Goal: Task Accomplishment & Management: Manage account settings

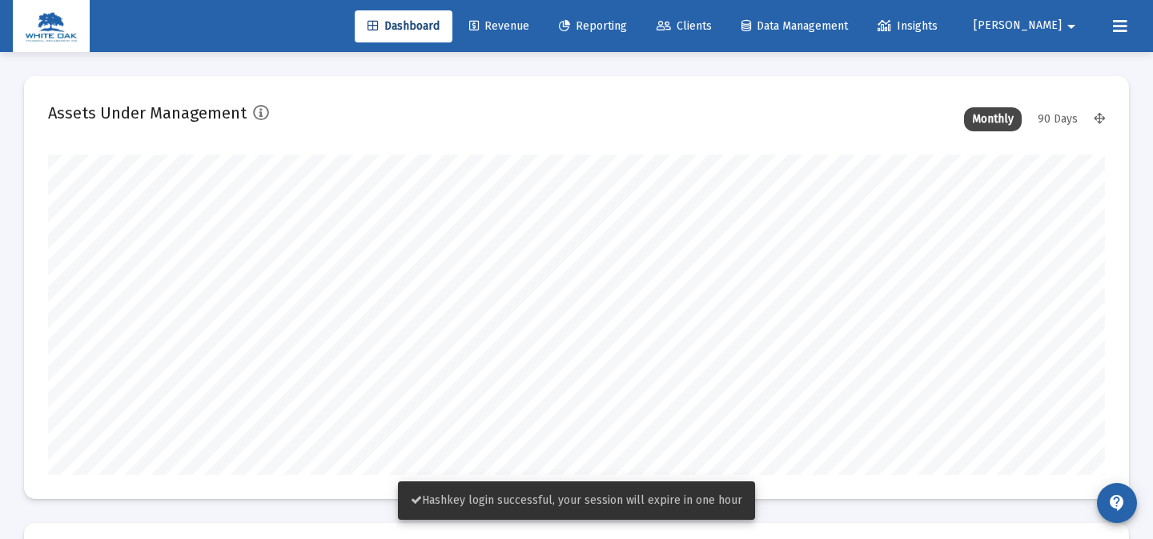
scroll to position [320, 568]
type input "[DATE]"
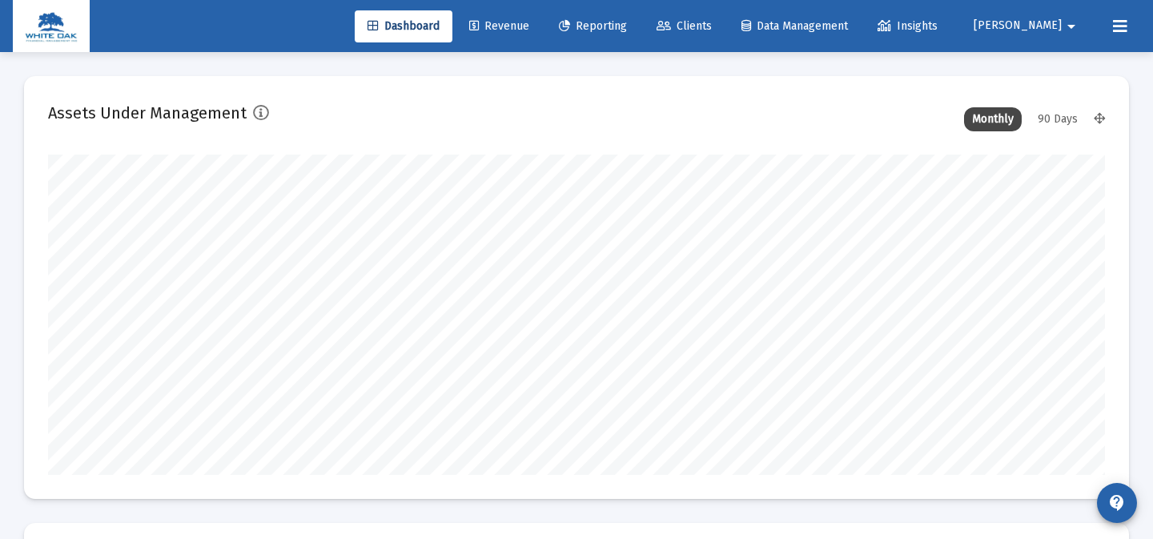
scroll to position [320, 492]
click at [724, 32] on link "Clients" at bounding box center [684, 26] width 81 height 32
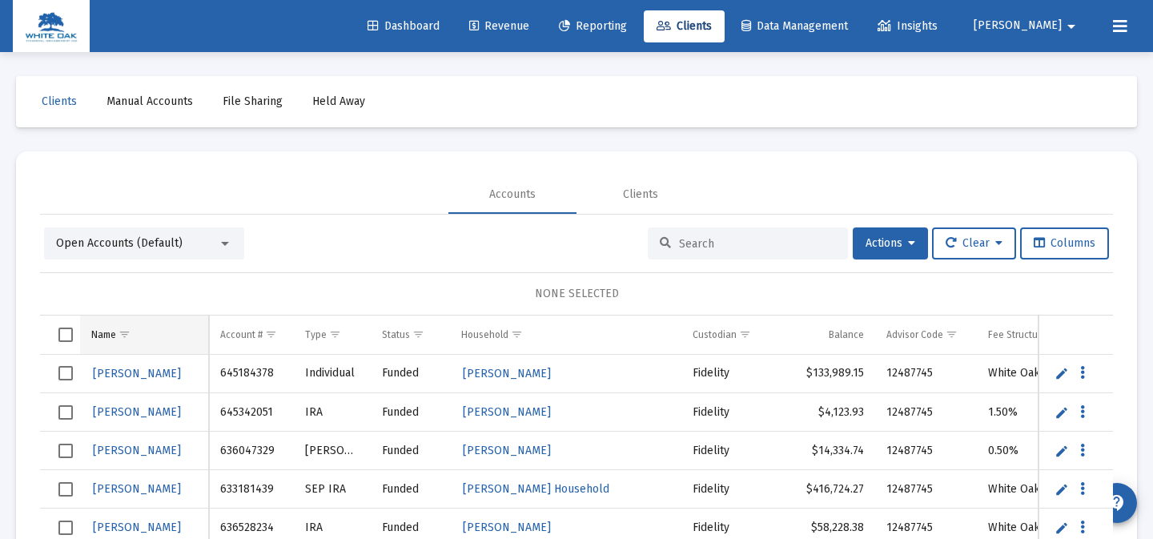
click at [81, 324] on td "Name" at bounding box center [144, 334] width 129 height 38
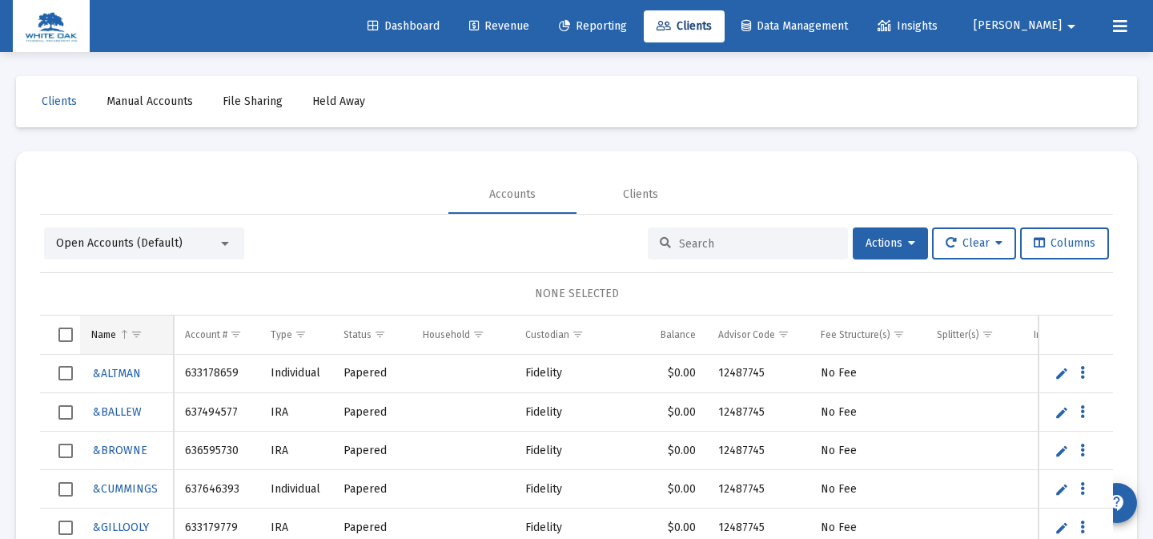
click at [103, 330] on div "Name" at bounding box center [103, 334] width 25 height 13
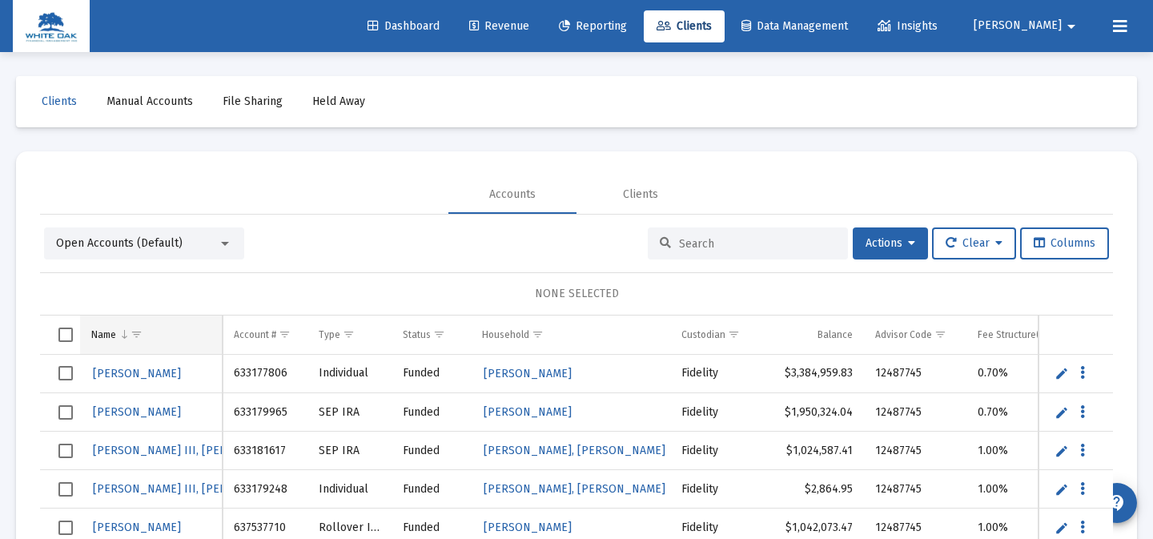
click at [123, 334] on span "Column Name" at bounding box center [124, 334] width 12 height 12
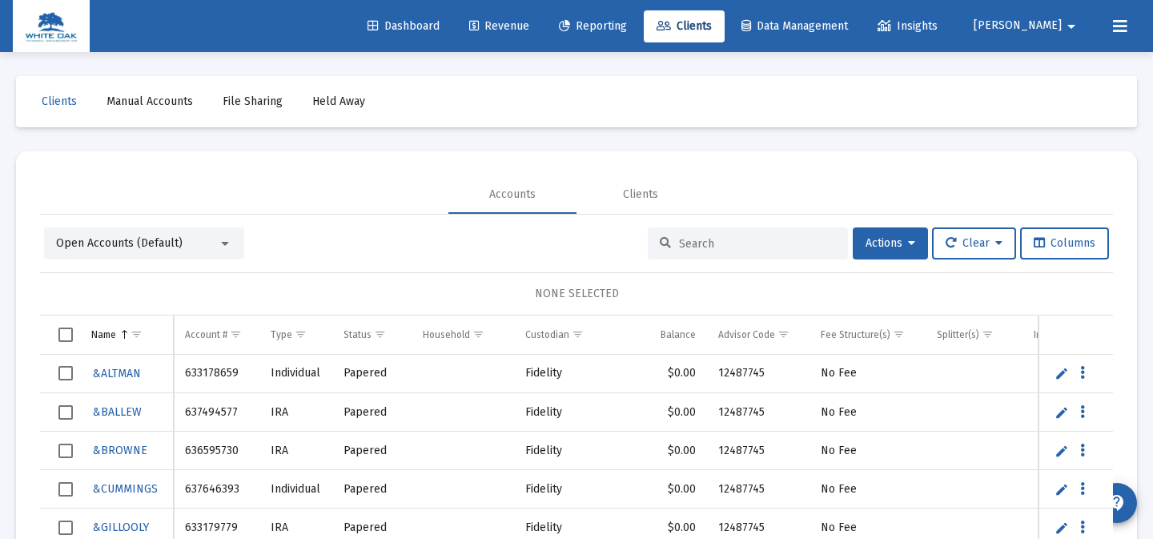
click at [123, 334] on span "Column Name" at bounding box center [124, 334] width 12 height 12
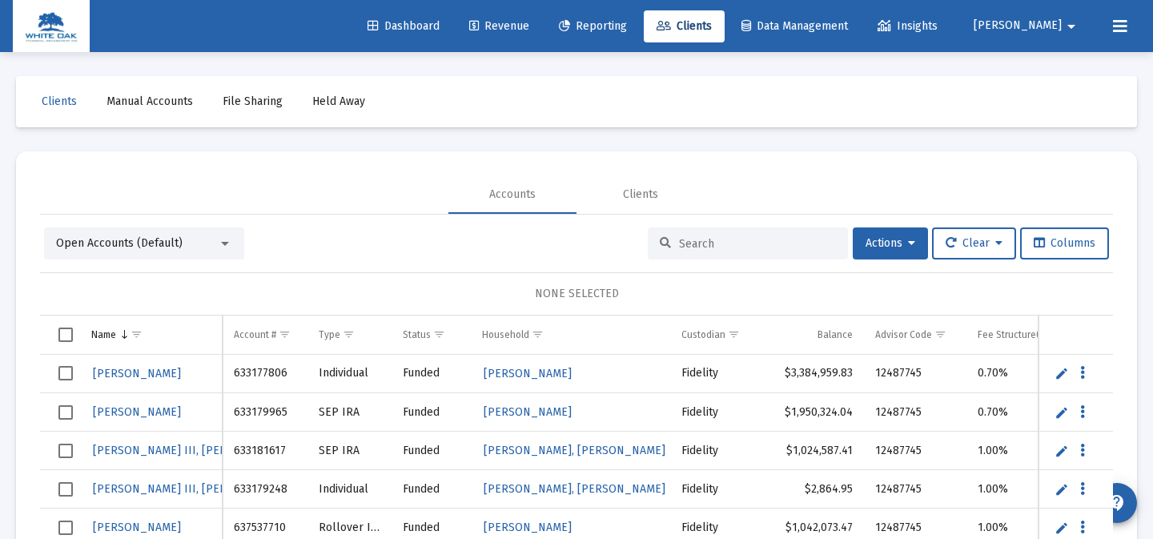
click at [69, 330] on span "Select all" at bounding box center [65, 334] width 14 height 14
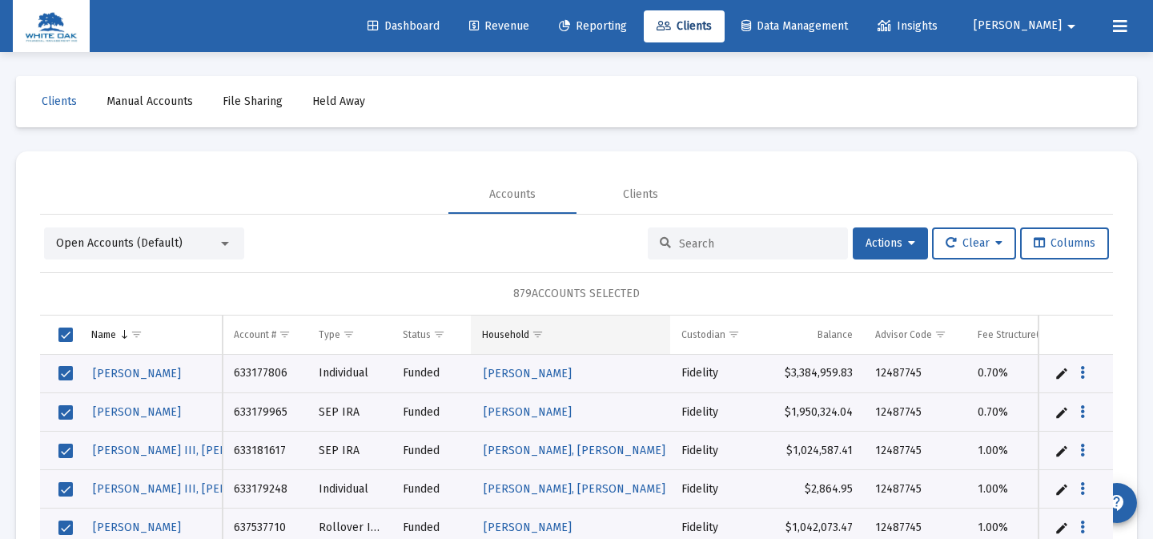
click at [538, 340] on span "Show filter options for column 'Household'" at bounding box center [538, 334] width 12 height 12
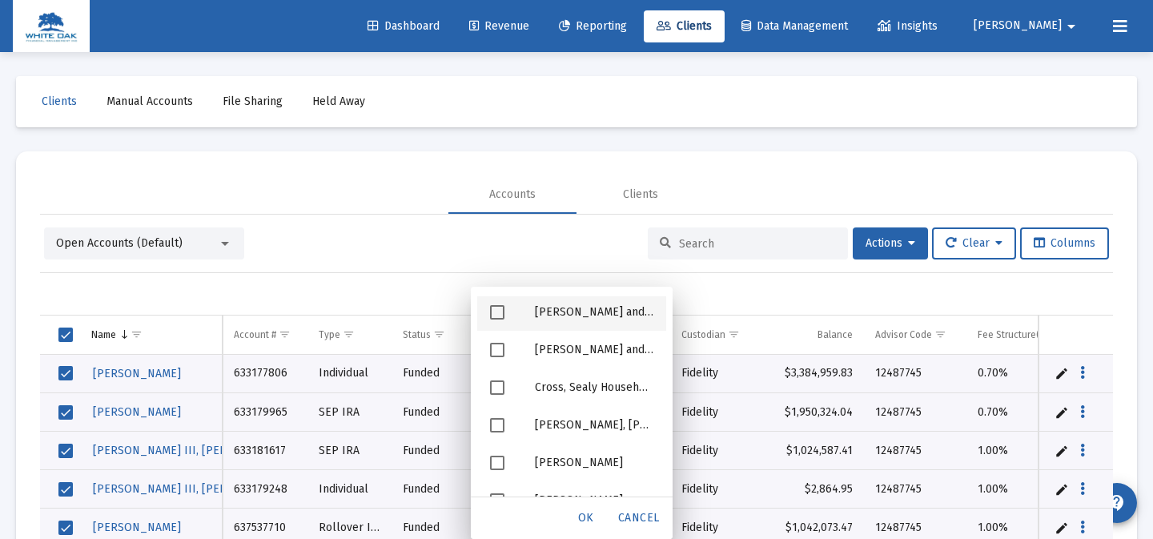
scroll to position [2548, 0]
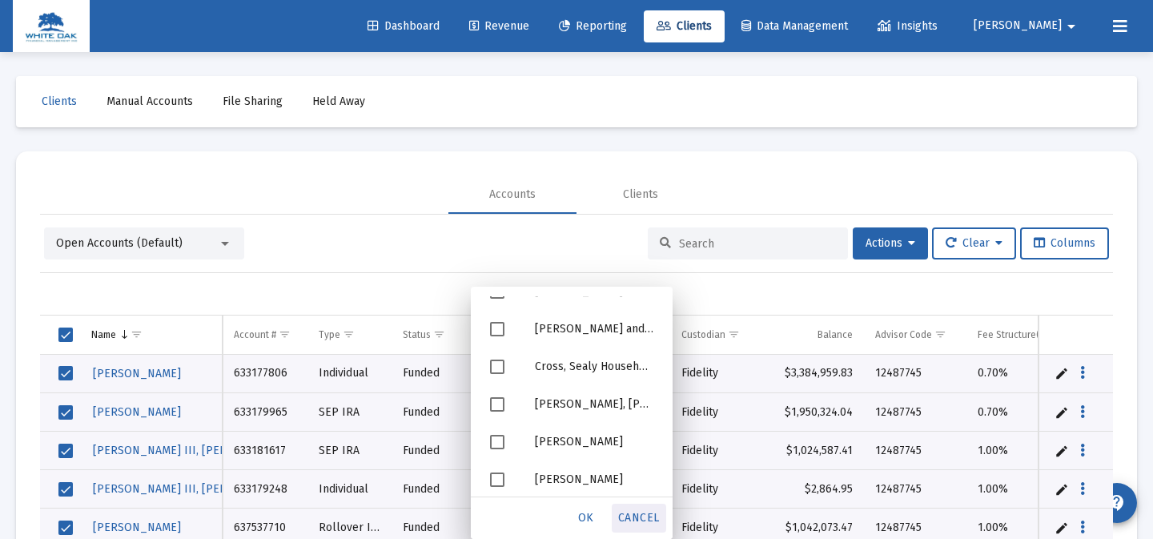
click at [648, 506] on div "Cancel" at bounding box center [639, 518] width 54 height 29
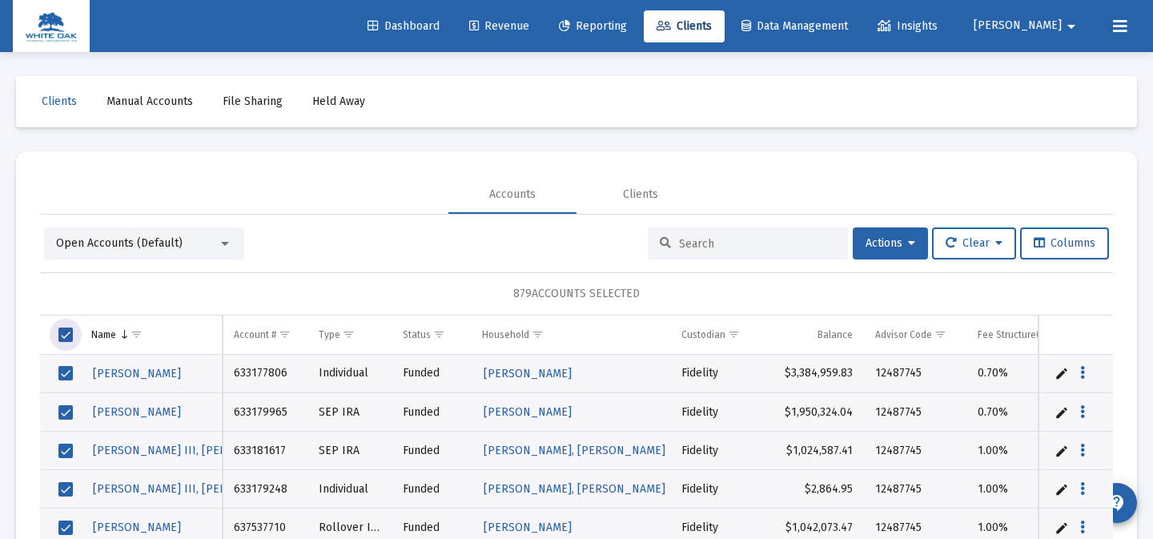
click at [70, 331] on span "Select all" at bounding box center [65, 334] width 14 height 14
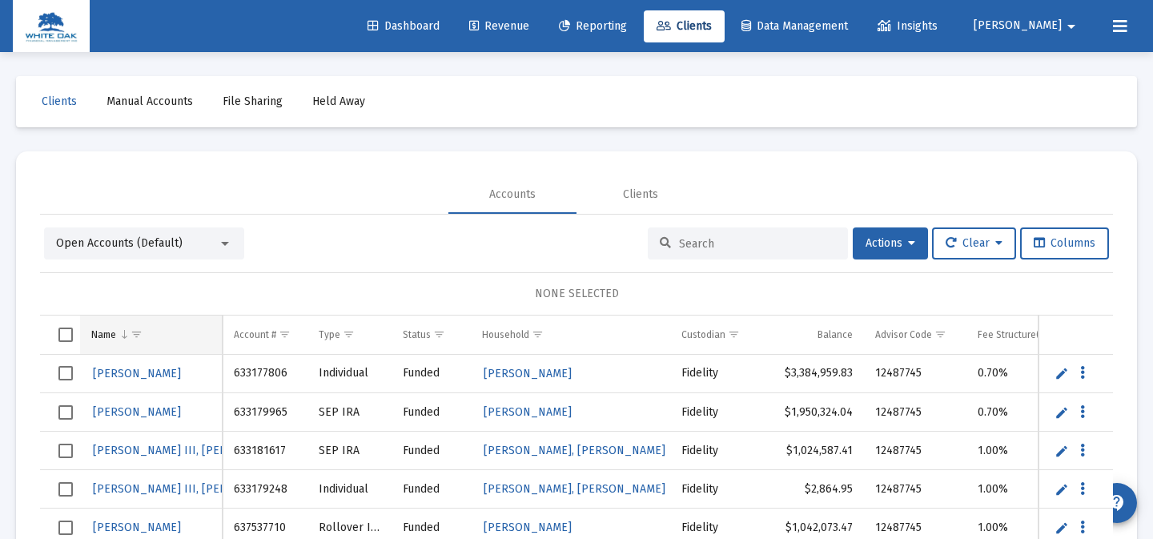
click at [132, 336] on span "Show filter options for column 'Name'" at bounding box center [136, 334] width 12 height 12
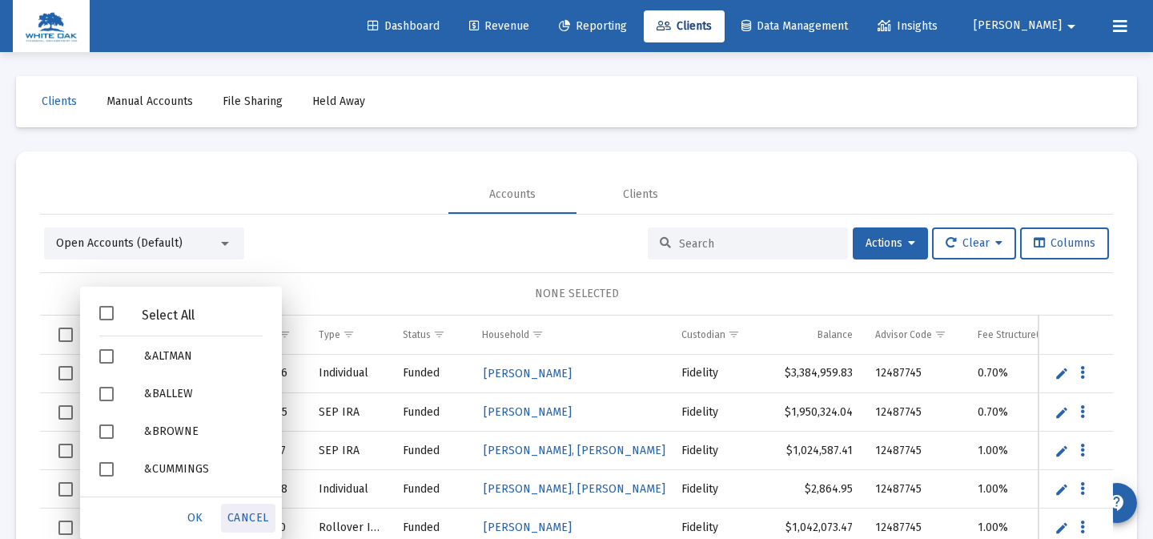
click at [242, 509] on div "Cancel" at bounding box center [248, 518] width 54 height 29
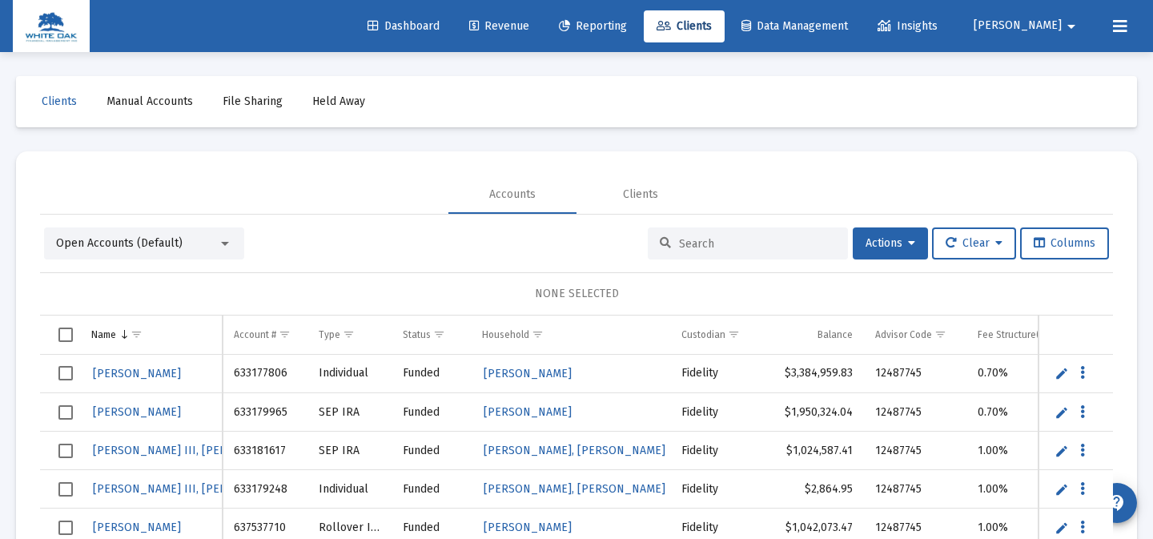
click at [1057, 33] on button "[PERSON_NAME] arrow_drop_down" at bounding box center [1027, 26] width 146 height 32
click at [1041, 73] on link "Settings" at bounding box center [1059, 68] width 95 height 38
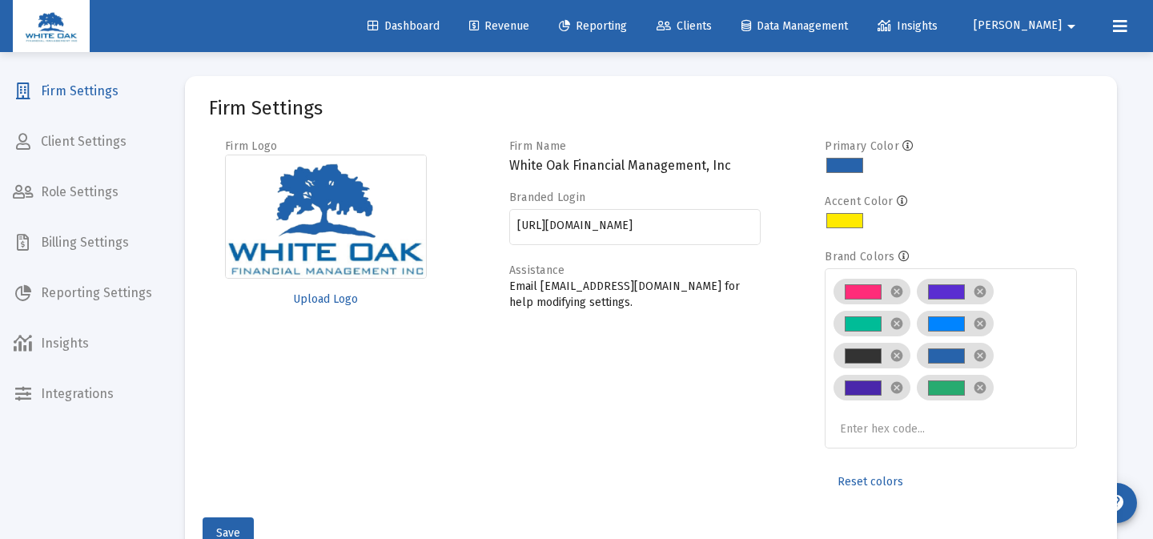
click at [119, 114] on mat-nav-list "Firm Settings Client Settings Role Settings Billing Settings Reporting Settings…" at bounding box center [82, 206] width 165 height 413
click at [110, 134] on span "Client Settings" at bounding box center [82, 141] width 165 height 38
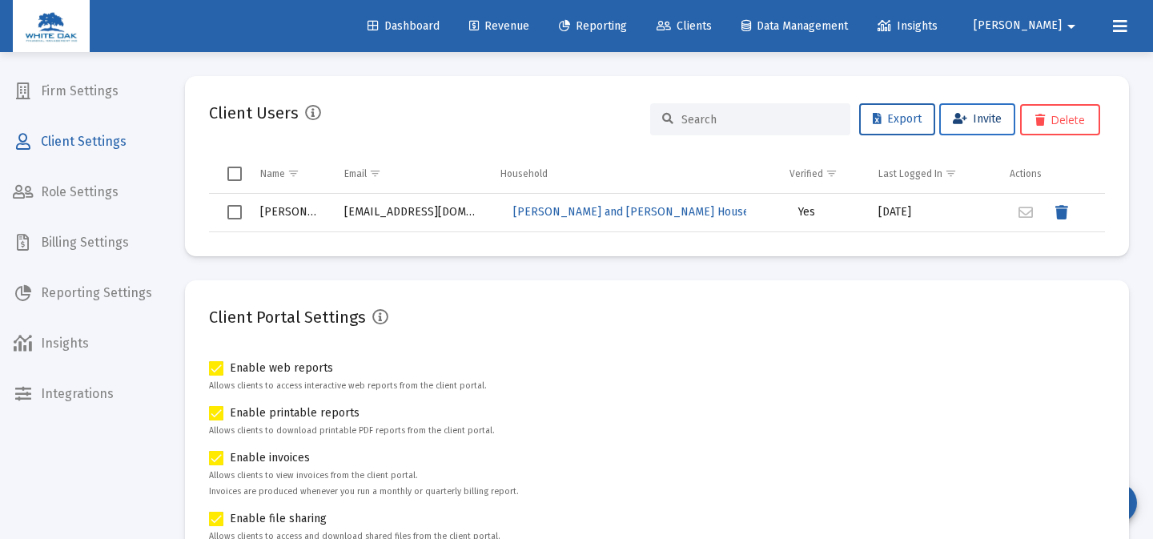
click at [953, 114] on icon at bounding box center [960, 119] width 14 height 11
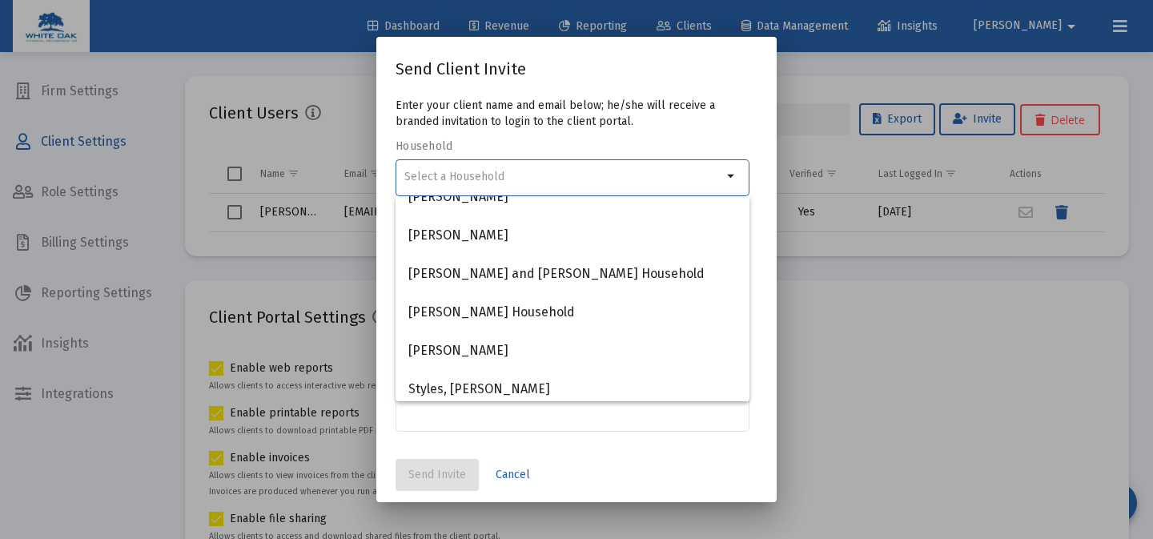
scroll to position [564, 0]
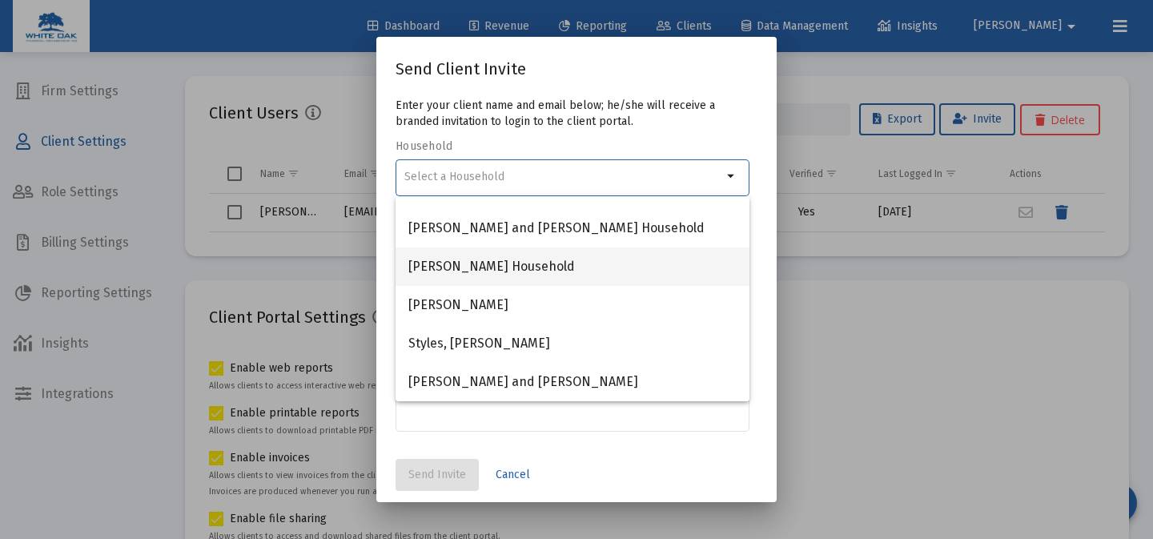
click at [683, 267] on span "[PERSON_NAME] Household" at bounding box center [572, 266] width 328 height 38
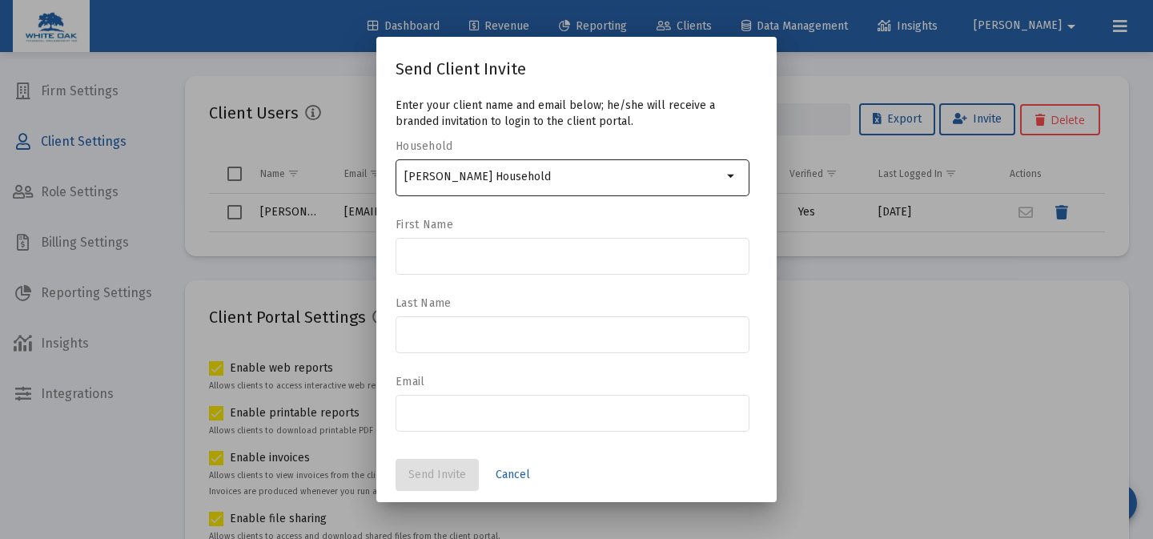
click at [738, 173] on mat-icon "arrow_drop_down" at bounding box center [731, 176] width 19 height 19
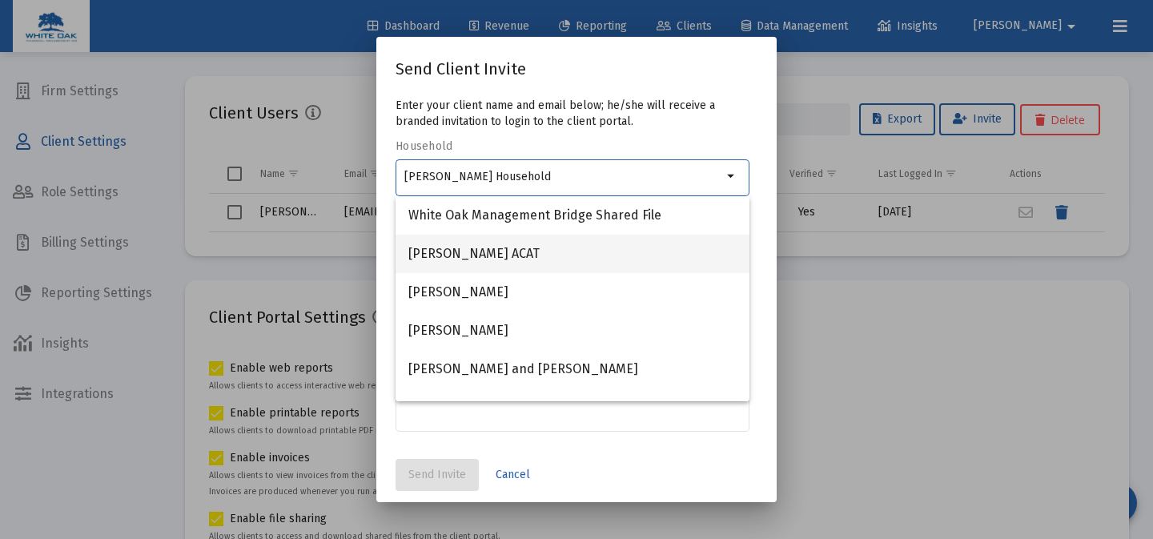
click at [684, 241] on span "[PERSON_NAME] ACAT" at bounding box center [572, 254] width 328 height 38
type input "[PERSON_NAME] ACAT"
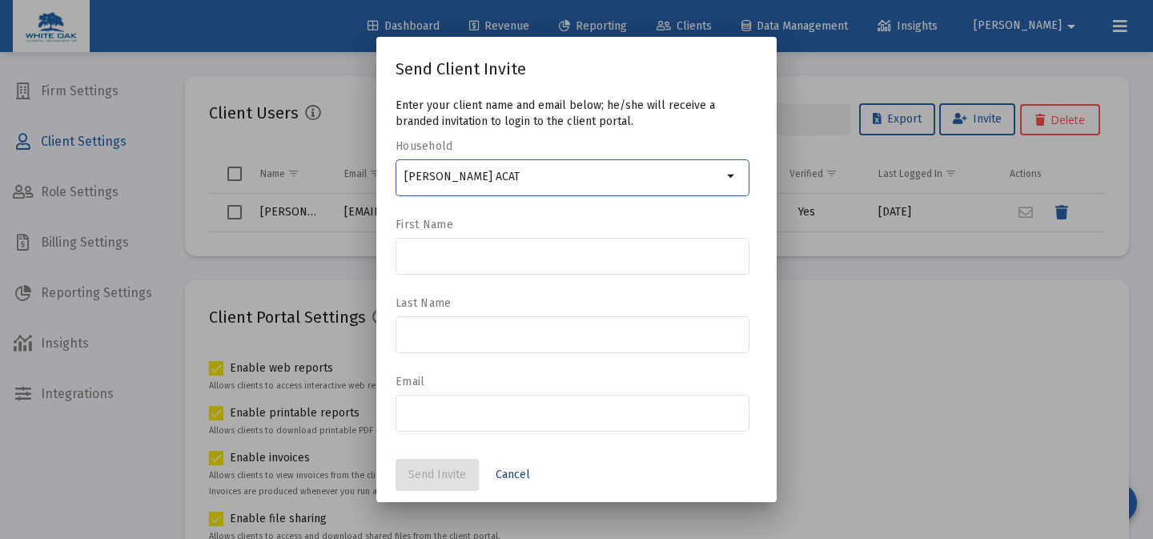
click at [513, 475] on span "Cancel" at bounding box center [512, 474] width 34 height 14
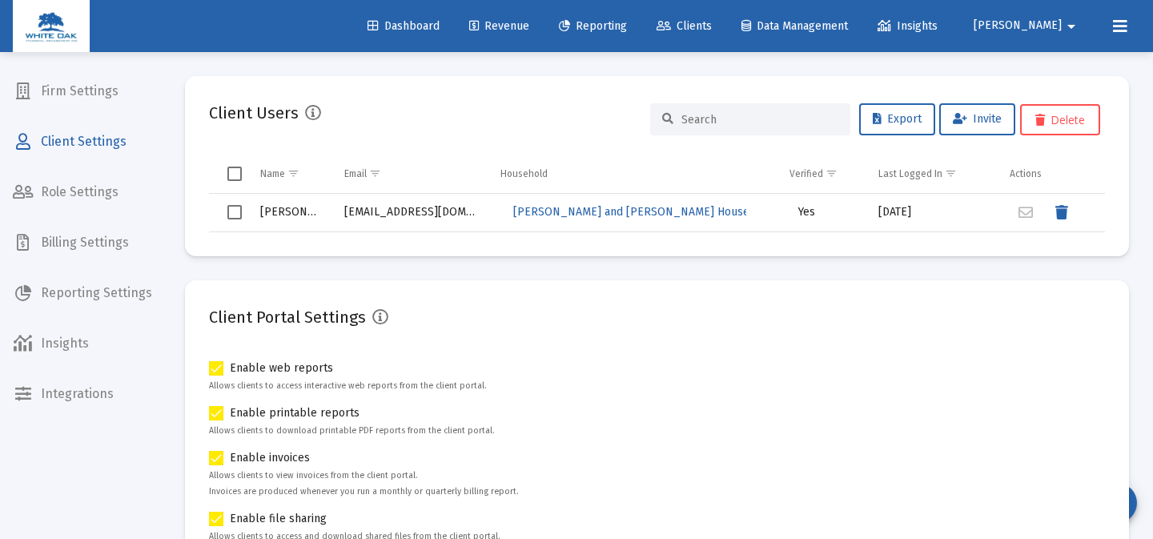
click at [151, 100] on span "Firm Settings" at bounding box center [82, 91] width 165 height 38
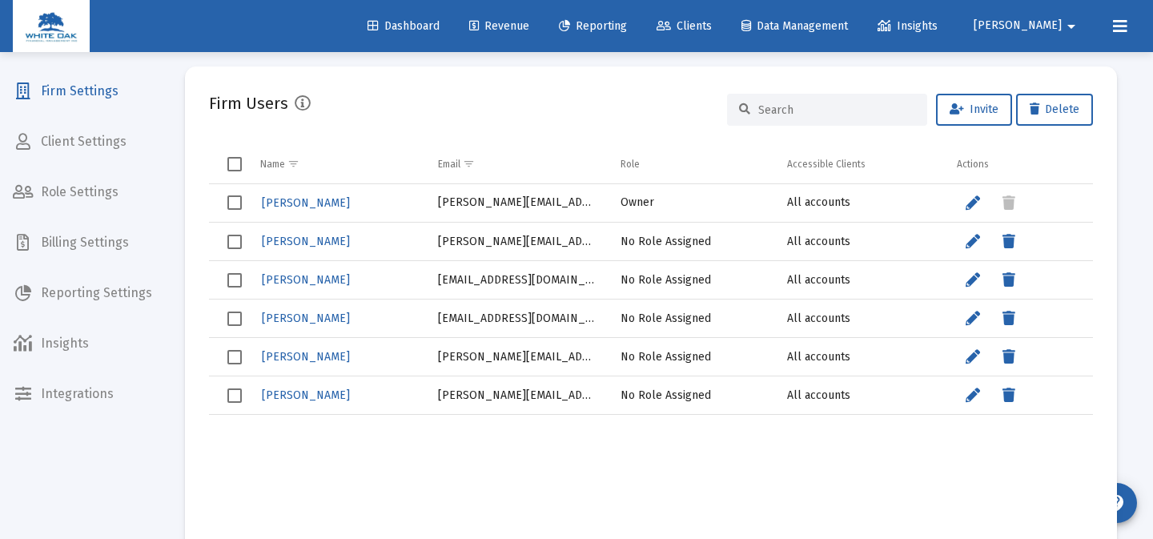
scroll to position [525, 0]
click at [979, 115] on button "Invite" at bounding box center [974, 109] width 76 height 32
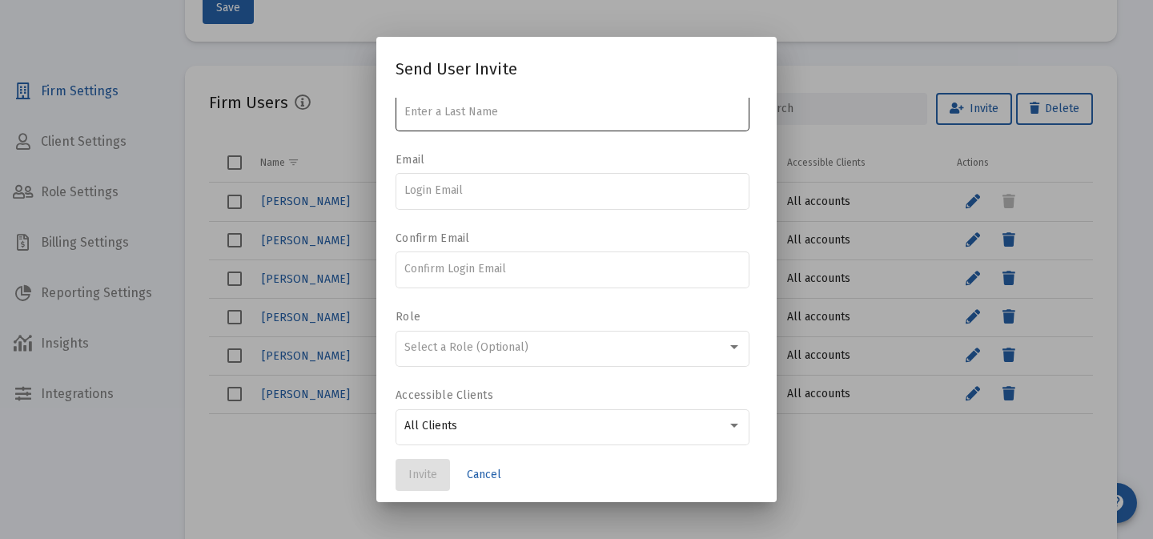
scroll to position [158, 0]
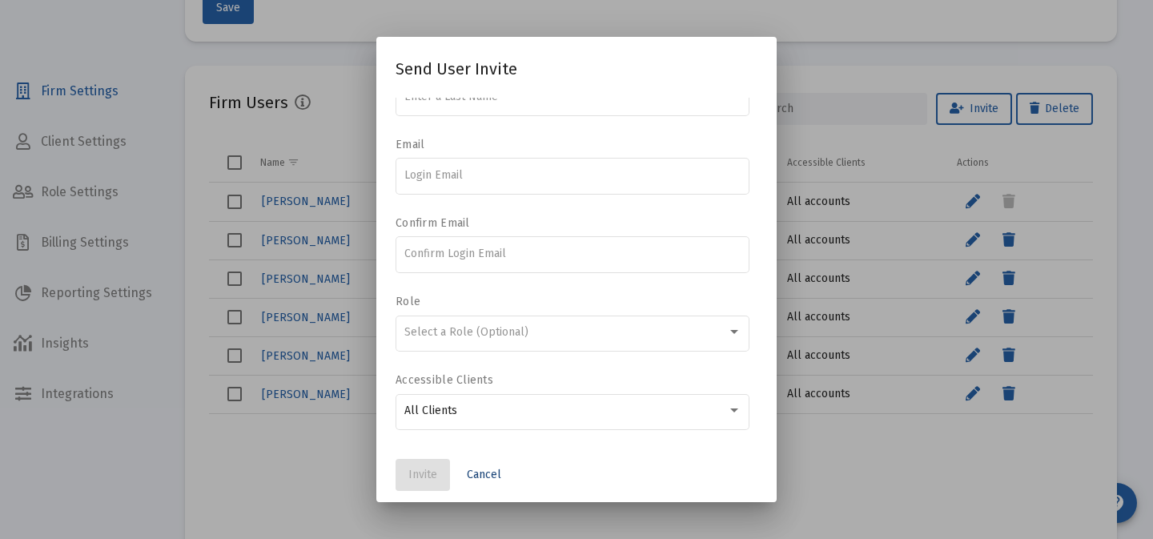
click at [491, 469] on span "Cancel" at bounding box center [484, 474] width 34 height 14
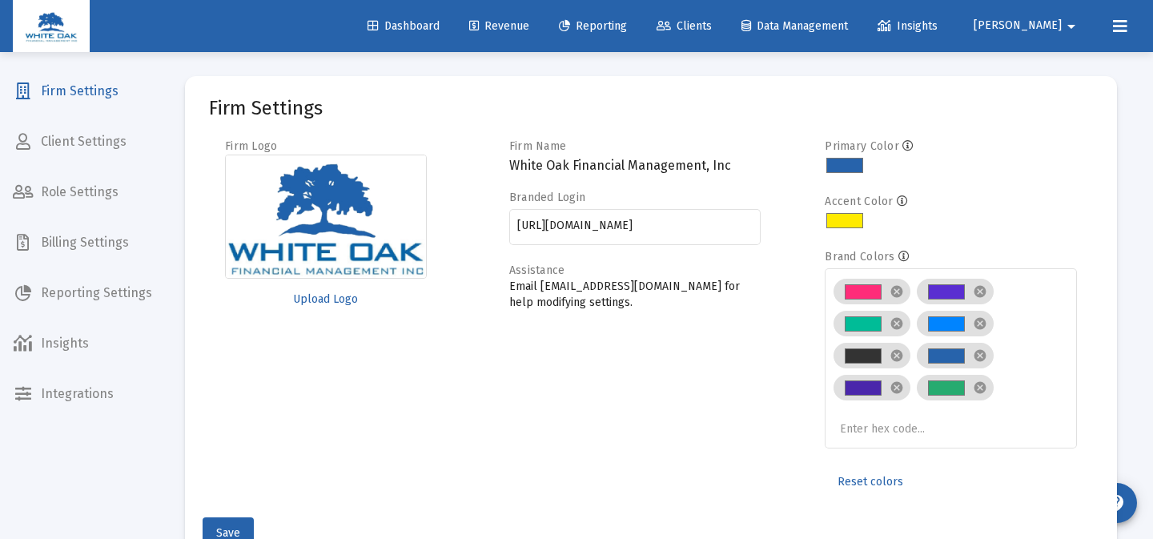
scroll to position [525, 0]
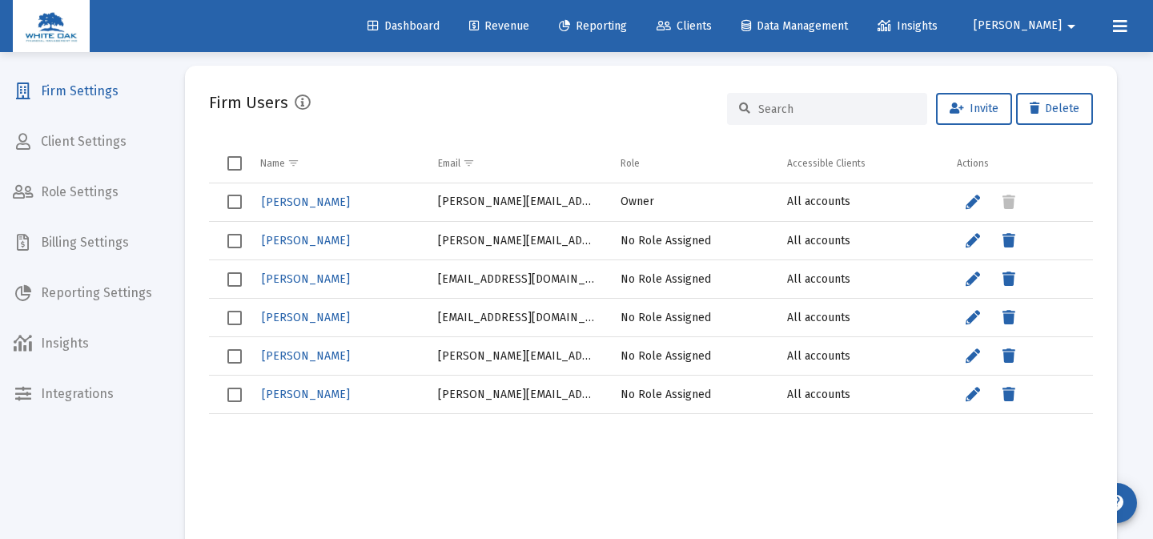
click at [123, 267] on mat-nav-list "Firm Settings Client Settings Role Settings Billing Settings Reporting Settings…" at bounding box center [82, 206] width 165 height 413
click at [98, 243] on span "Billing Settings" at bounding box center [82, 242] width 165 height 38
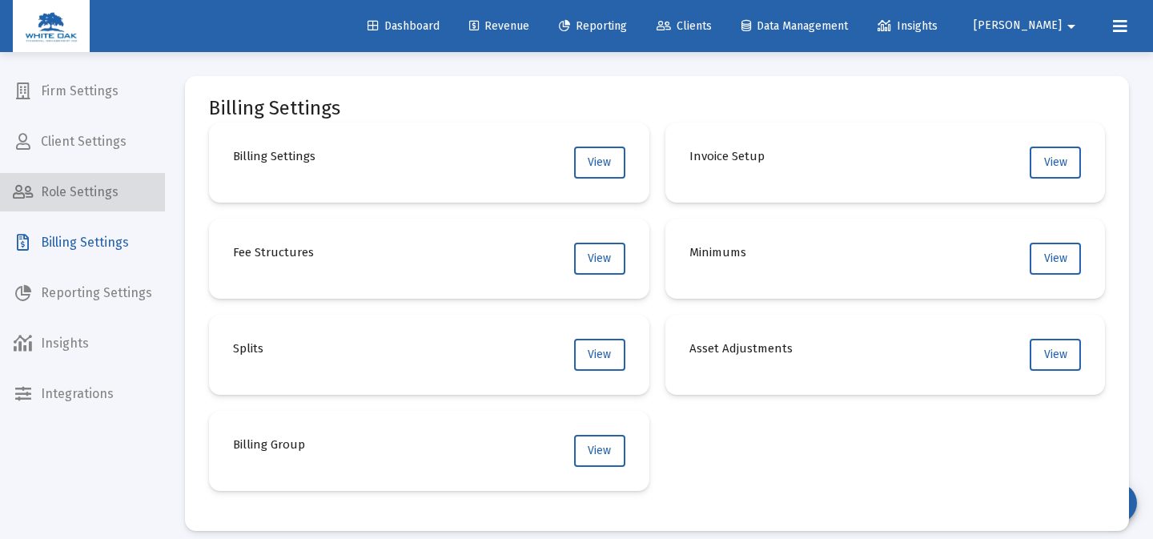
click at [106, 180] on span "Role Settings" at bounding box center [82, 192] width 165 height 38
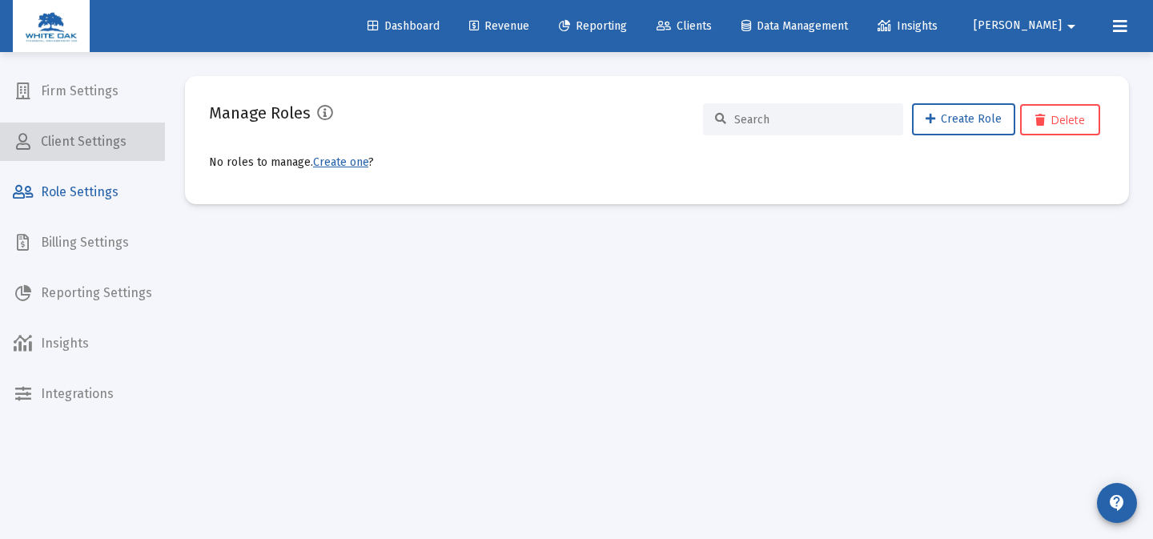
click at [106, 149] on span "Client Settings" at bounding box center [82, 141] width 165 height 38
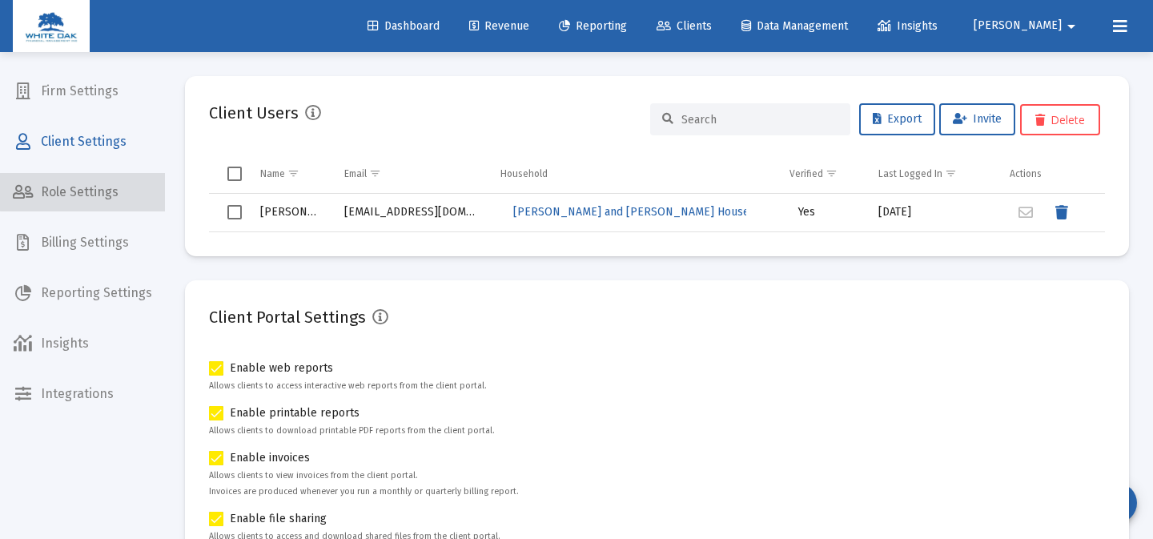
click at [106, 176] on span "Role Settings" at bounding box center [82, 192] width 165 height 38
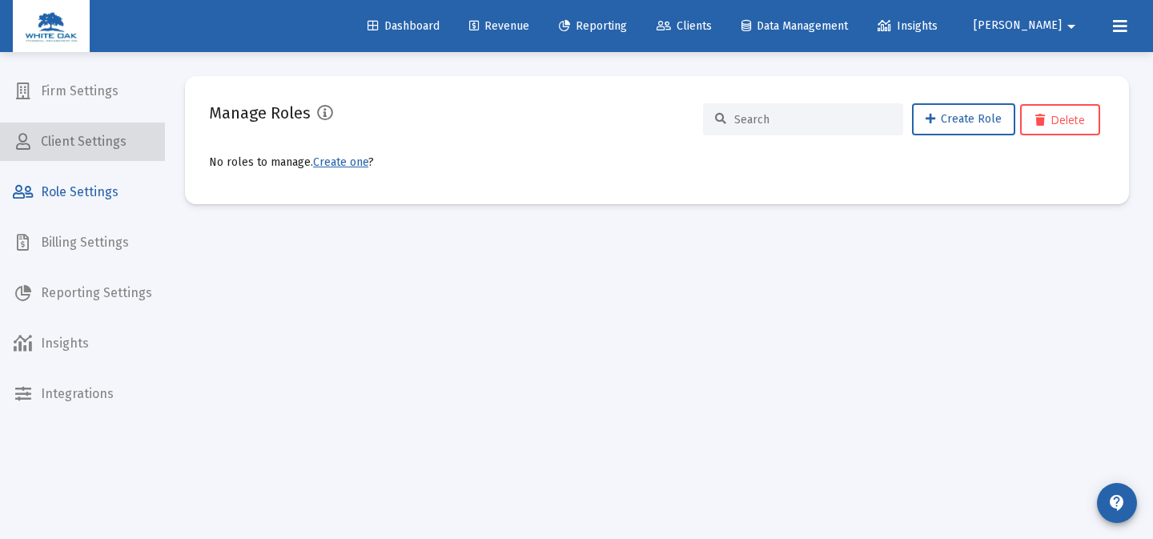
click at [110, 152] on span "Client Settings" at bounding box center [82, 141] width 165 height 38
